Goal: Navigation & Orientation: Find specific page/section

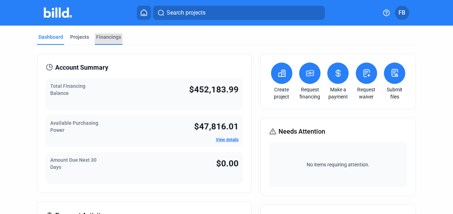
click at [103, 39] on div "Financings" at bounding box center [108, 36] width 25 height 7
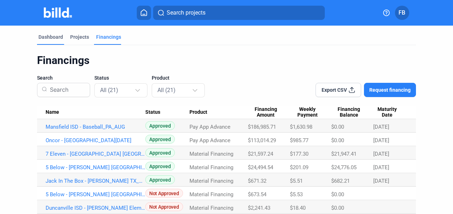
click at [52, 36] on div "Dashboard" at bounding box center [50, 36] width 25 height 7
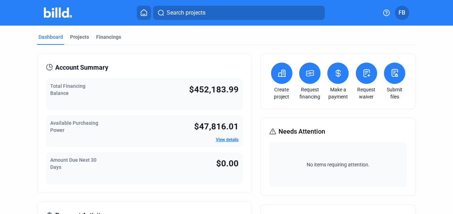
scroll to position [8, 0]
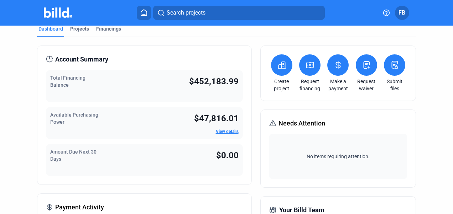
click at [230, 131] on link "View details" at bounding box center [227, 131] width 23 height 5
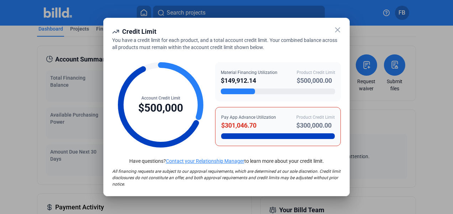
click at [336, 27] on icon at bounding box center [337, 30] width 9 height 9
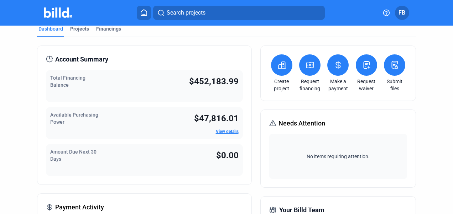
drag, startPoint x: 22, startPoint y: 67, endPoint x: 10, endPoint y: 61, distance: 13.1
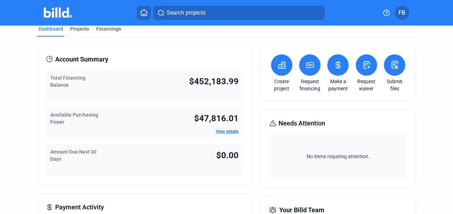
click at [9, 23] on mat-toolbar "Search projects FB" at bounding box center [226, 13] width 453 height 26
